Goal: Communication & Community: Answer question/provide support

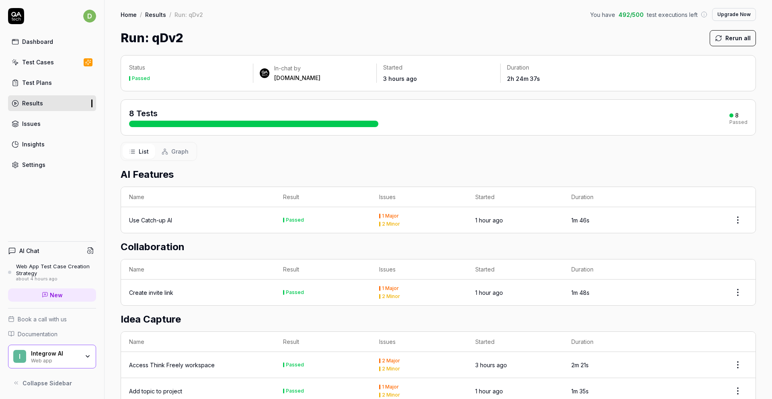
scroll to position [1, 0]
click at [387, 221] on div "2 Minor" at bounding box center [391, 223] width 18 height 5
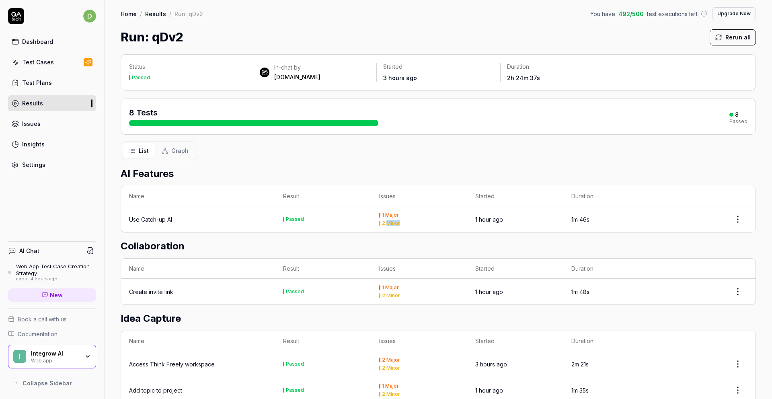
click at [387, 221] on div "2 Minor" at bounding box center [391, 223] width 18 height 5
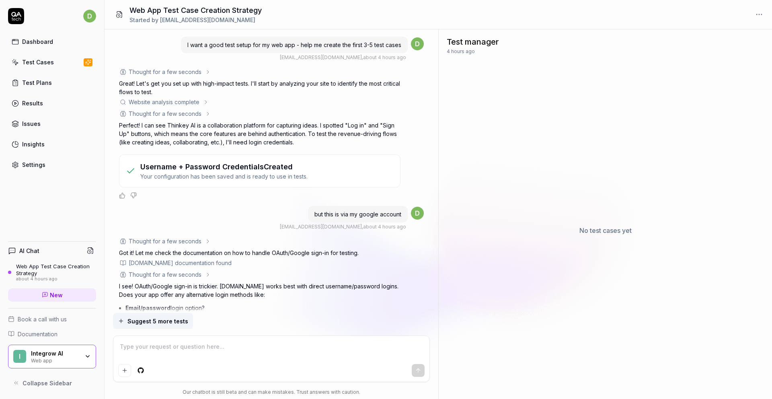
scroll to position [477, 0]
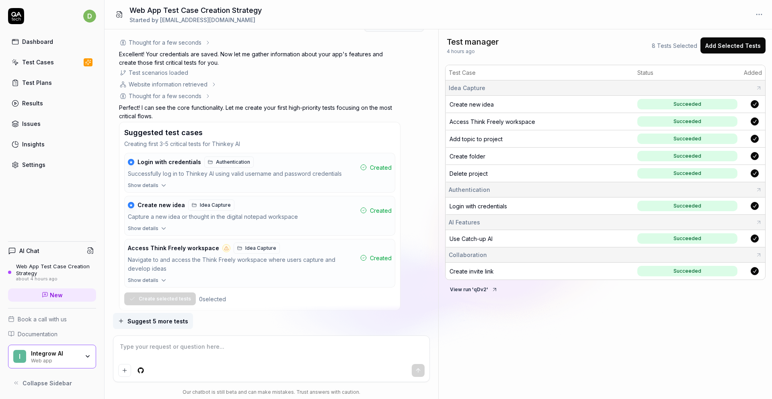
type textarea "*"
